Goal: Navigation & Orientation: Find specific page/section

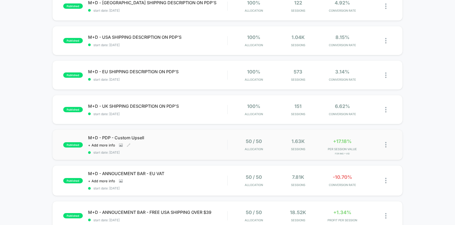
scroll to position [123, 0]
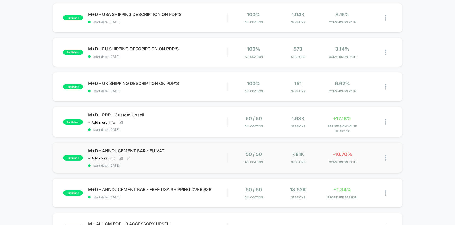
click at [207, 154] on div "M+D - ANNOUCEMENT BAR - EU VAT Click to view images Click to edit experience de…" at bounding box center [157, 157] width 139 height 19
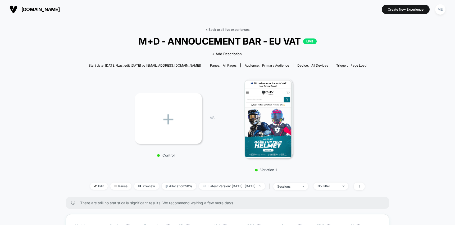
click at [216, 28] on link "< Back to all live experiences" at bounding box center [228, 30] width 44 height 4
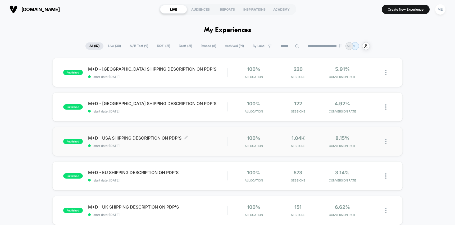
click at [210, 140] on span "M+D - USA SHIPPING DESCRIPTION ON PDP'S Click to edit experience details" at bounding box center [157, 137] width 139 height 5
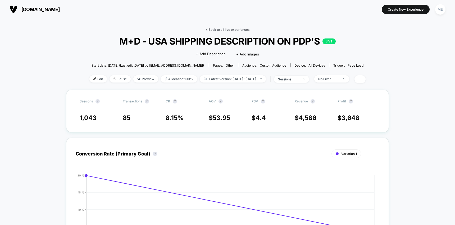
click at [222, 29] on link "< Back to all live experiences" at bounding box center [228, 30] width 44 height 4
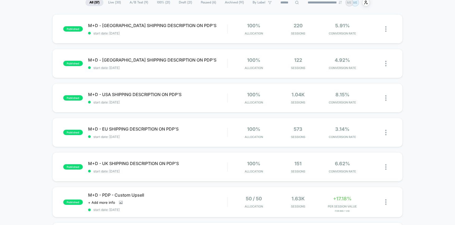
scroll to position [99, 0]
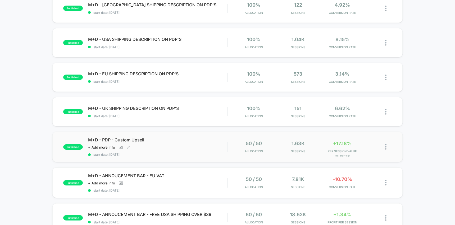
click at [209, 141] on span "M+D - PDP - Custom Upsell" at bounding box center [157, 139] width 139 height 5
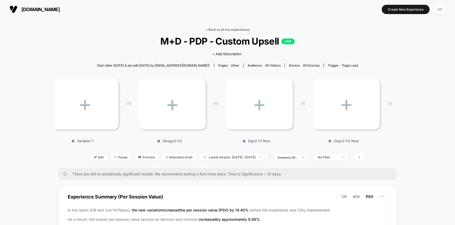
click at [217, 30] on link "< Back to all live experiences" at bounding box center [228, 30] width 44 height 4
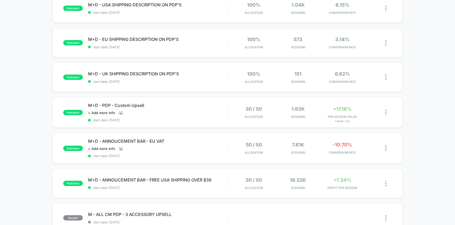
scroll to position [195, 0]
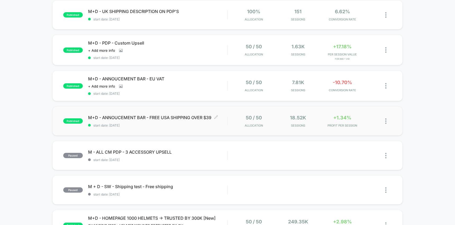
click at [223, 125] on span "start date: [DATE]" at bounding box center [157, 125] width 139 height 4
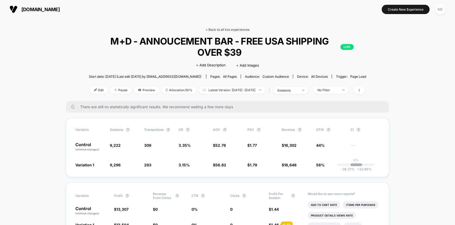
click at [218, 30] on link "< Back to all live experiences" at bounding box center [228, 30] width 44 height 4
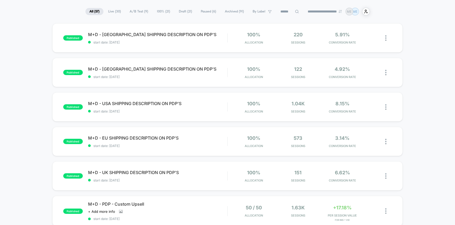
scroll to position [22, 0]
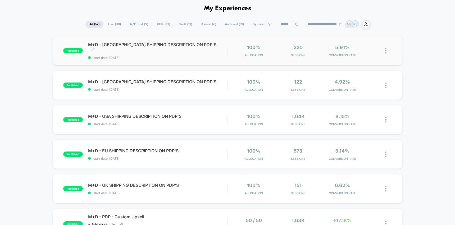
click at [218, 49] on span "M+D - AUSTRALIA SHIPPING DESCRIPTION ON PDP'S Click to edit experience details" at bounding box center [157, 47] width 139 height 11
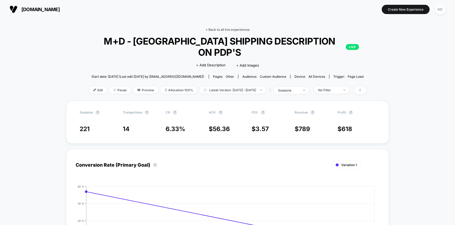
click at [220, 29] on link "< Back to all live experiences" at bounding box center [228, 30] width 44 height 4
